Goal: Navigation & Orientation: Find specific page/section

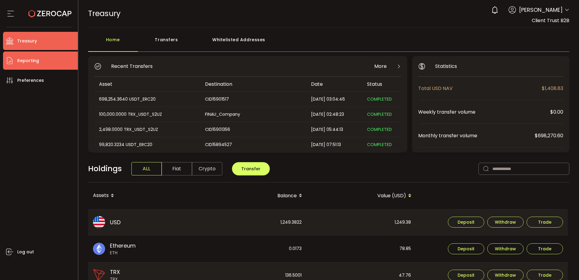
click at [58, 61] on li "Reporting" at bounding box center [40, 60] width 75 height 18
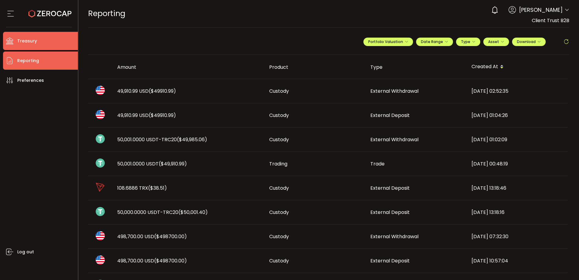
click at [62, 47] on li "Treasury" at bounding box center [40, 41] width 75 height 18
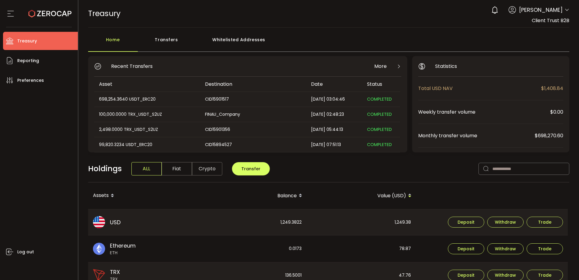
click at [560, 11] on span "[PERSON_NAME]" at bounding box center [541, 10] width 44 height 8
click at [564, 9] on icon at bounding box center [566, 10] width 5 height 5
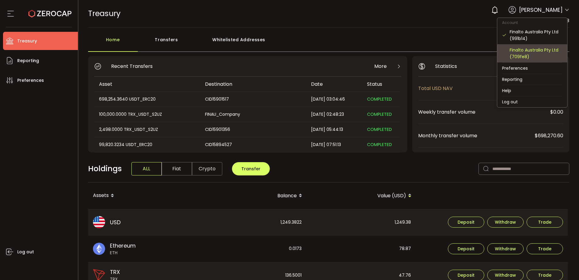
click at [527, 46] on div "Finalto Australia Pty Ltd (709fe8)" at bounding box center [532, 53] width 60 height 18
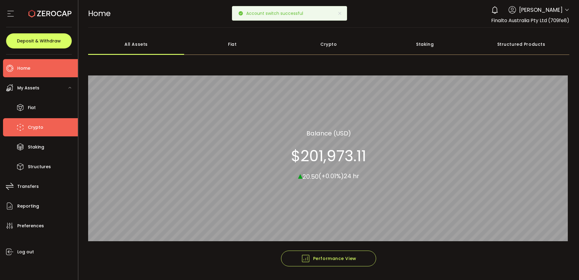
click at [46, 126] on li "Crypto" at bounding box center [40, 127] width 75 height 18
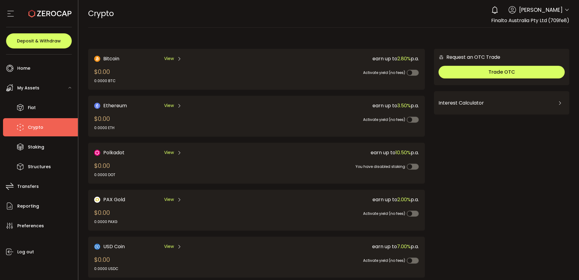
scroll to position [30, 0]
